Goal: Information Seeking & Learning: Understand process/instructions

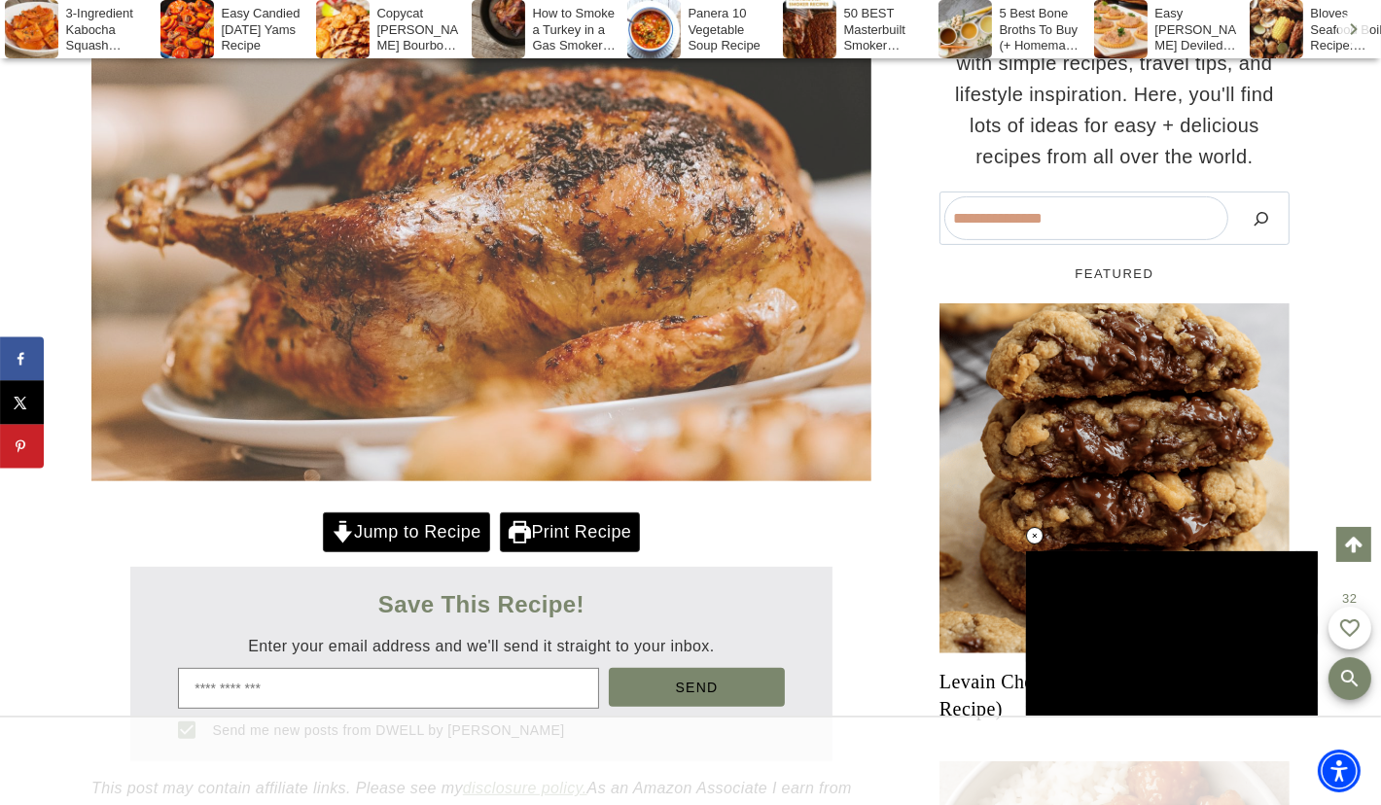
scroll to position [767, 0]
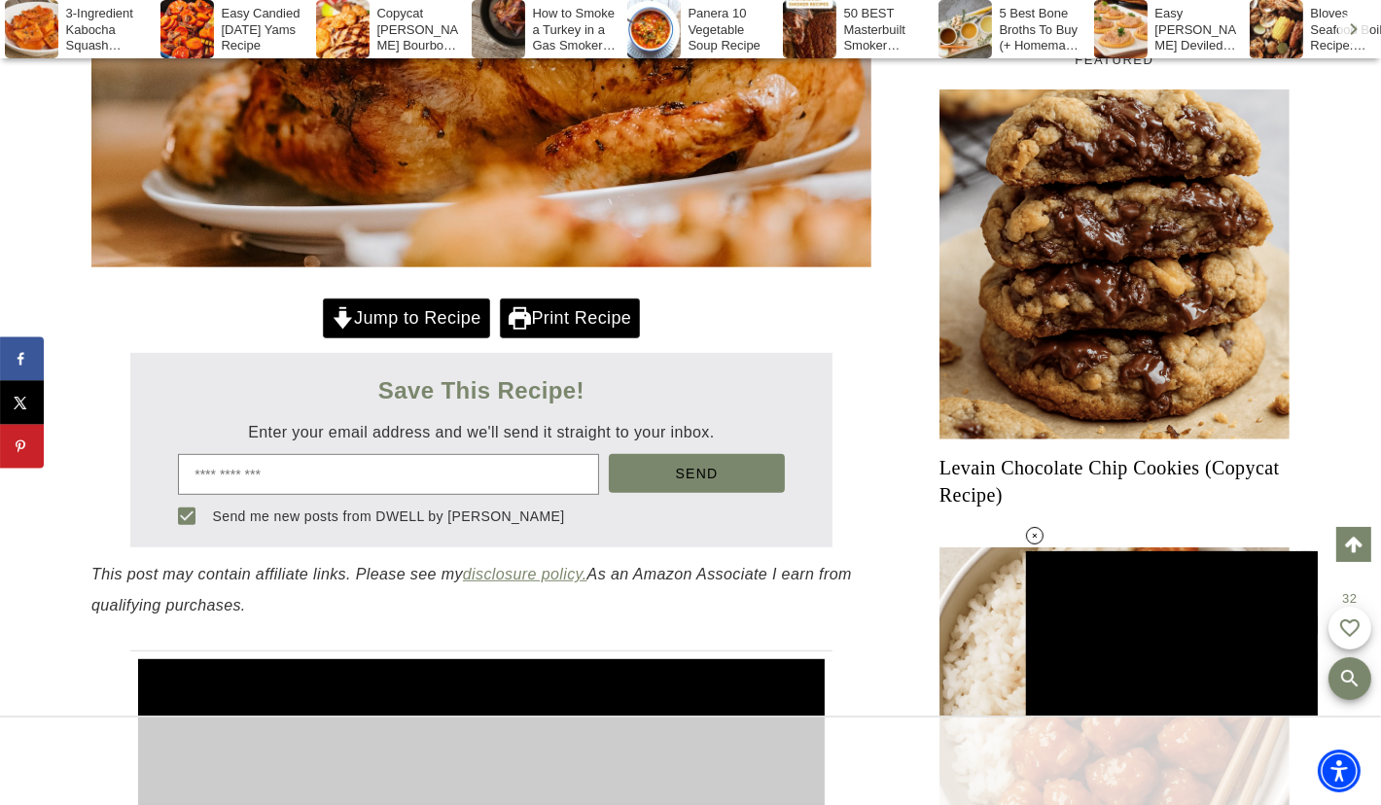
drag, startPoint x: 387, startPoint y: 315, endPoint x: 649, endPoint y: 366, distance: 266.5
click at [387, 315] on link "Jump to Recipe" at bounding box center [406, 319] width 167 height 40
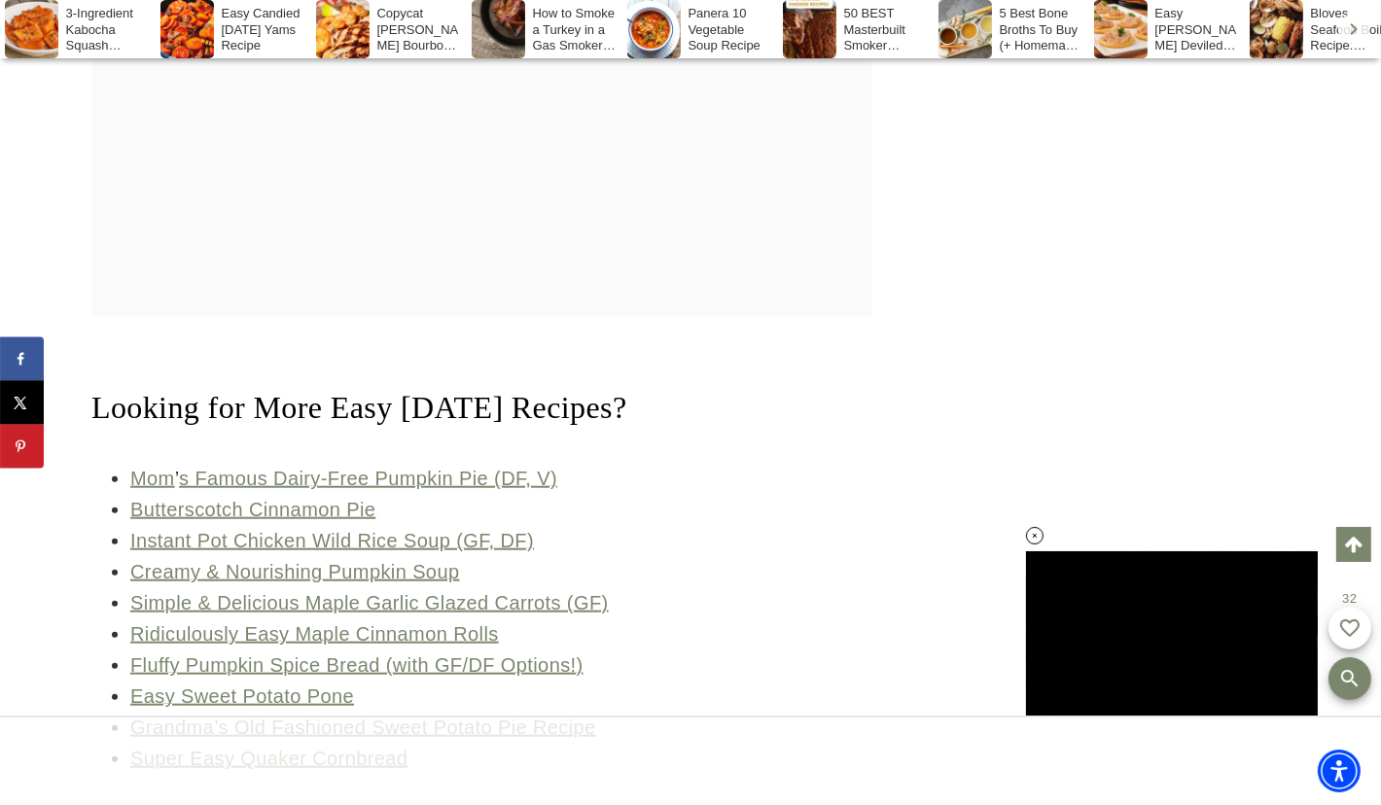
scroll to position [16022, 0]
